Goal: Task Accomplishment & Management: Use online tool/utility

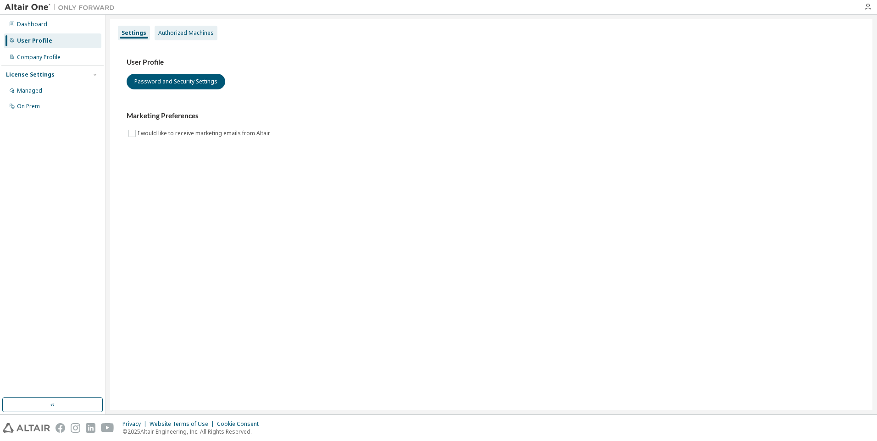
click at [185, 33] on div "Authorized Machines" at bounding box center [185, 32] width 55 height 7
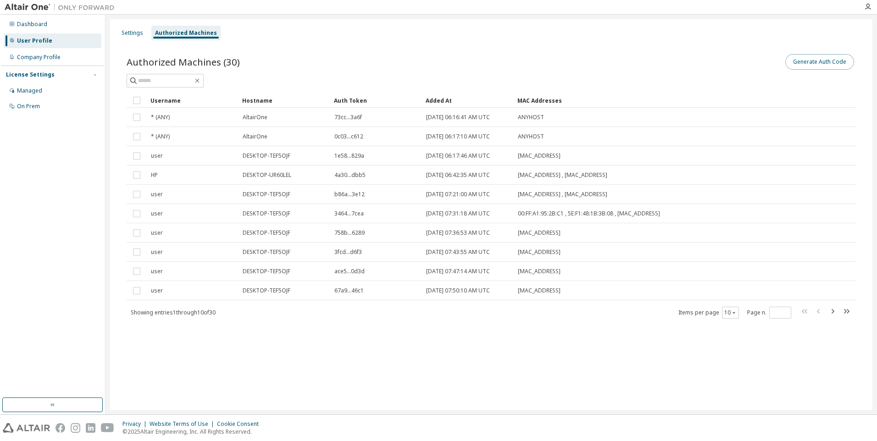
click at [818, 64] on button "Generate Auth Code" at bounding box center [819, 62] width 69 height 16
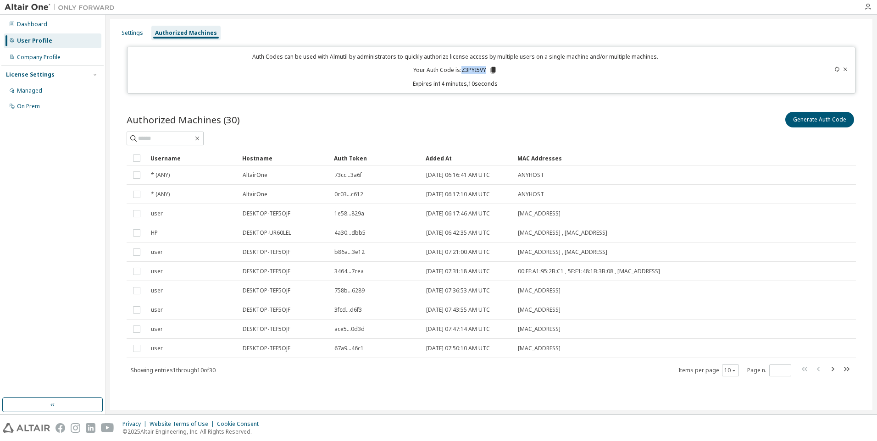
drag, startPoint x: 462, startPoint y: 72, endPoint x: 486, endPoint y: 70, distance: 23.4
click at [486, 70] on p "Your Auth Code is: Z3PYI5VY" at bounding box center [455, 70] width 84 height 8
copy p "Z3PYI5VY"
click at [869, 6] on icon "button" at bounding box center [867, 6] width 7 height 7
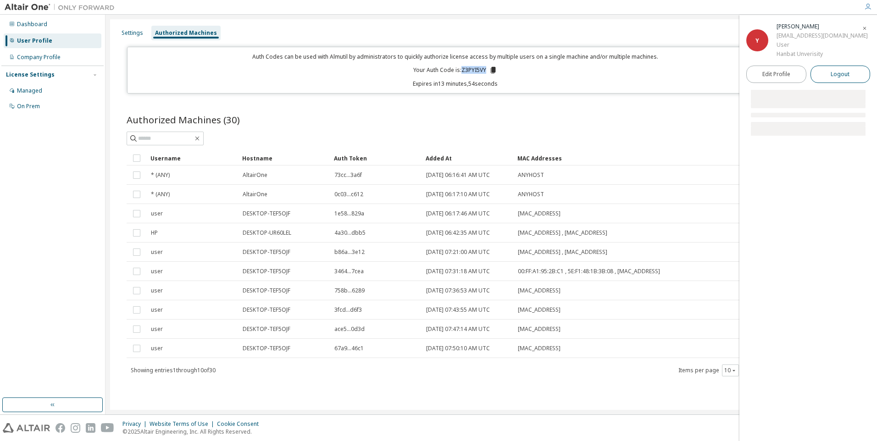
click at [842, 72] on span "Logout" at bounding box center [839, 74] width 19 height 9
